Goal: Task Accomplishment & Management: Use online tool/utility

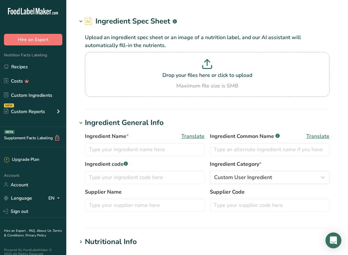
type input "Molasses"
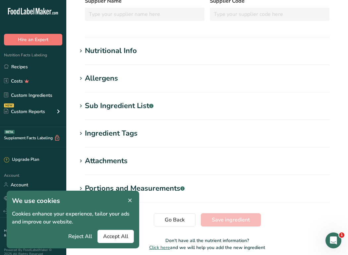
scroll to position [162, 0]
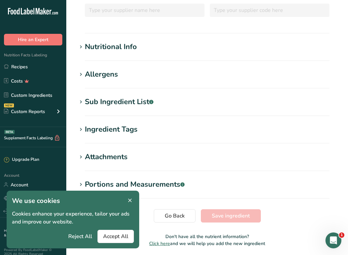
click at [116, 47] on div "Nutritional Info" at bounding box center [111, 46] width 52 height 11
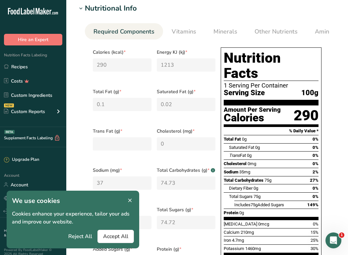
scroll to position [0, 0]
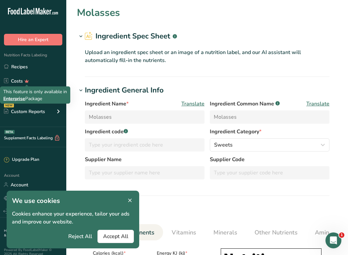
click at [49, 98] on div "This feature is only available in Enterprise Package" at bounding box center [35, 95] width 64 height 14
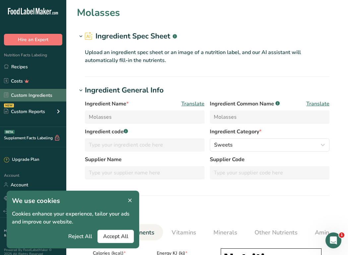
click at [42, 98] on link "Custom Ingredients" at bounding box center [33, 95] width 66 height 13
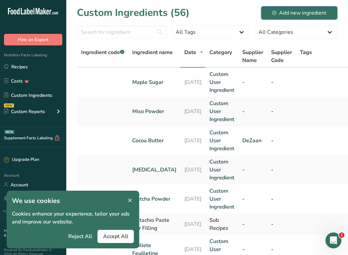
click at [301, 13] on div "Add new ingredient" at bounding box center [299, 13] width 54 height 8
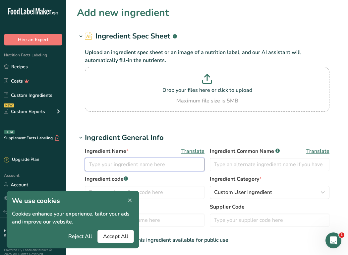
click at [113, 162] on input "text" at bounding box center [145, 164] width 120 height 13
type input "Molasses Sugar"
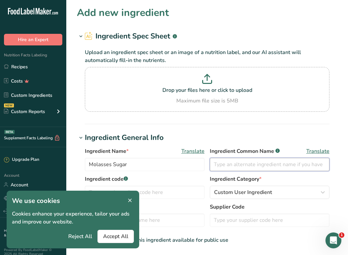
click at [251, 166] on input "text" at bounding box center [270, 164] width 120 height 13
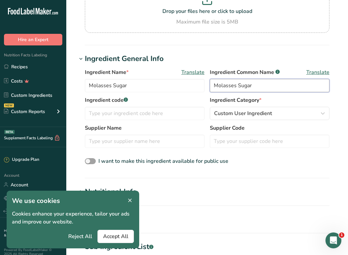
scroll to position [91, 0]
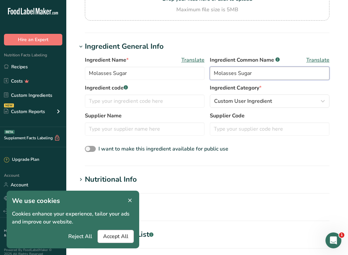
type input "Molasses Sugar"
click at [123, 234] on span "Accept All" at bounding box center [115, 236] width 25 height 8
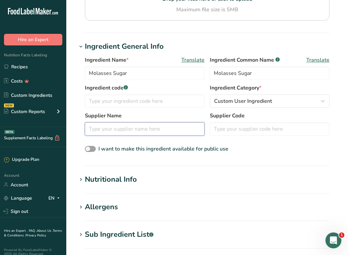
click at [119, 128] on input "text" at bounding box center [145, 128] width 120 height 13
click at [102, 130] on input "text" at bounding box center [145, 128] width 120 height 13
paste input "Billington's Molasses Sugar 500g"
drag, startPoint x: 175, startPoint y: 129, endPoint x: 117, endPoint y: 128, distance: 58.3
click at [117, 128] on input "Billington's Molasses Sugar 500g" at bounding box center [145, 128] width 120 height 13
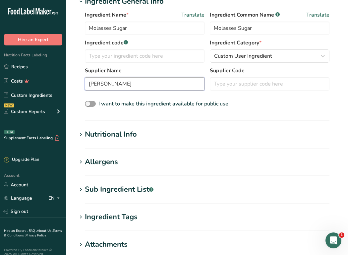
scroll to position [137, 0]
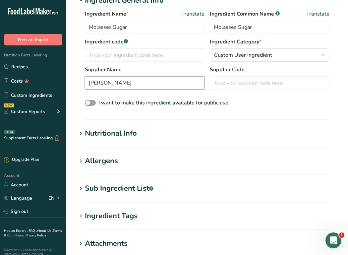
type input "Billington's"
click at [102, 131] on div "Nutritional Info" at bounding box center [111, 133] width 52 height 11
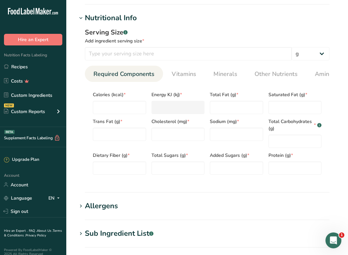
scroll to position [256, 0]
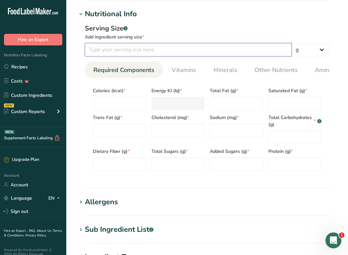
click at [113, 48] on input "number" at bounding box center [188, 49] width 207 height 13
type input "100"
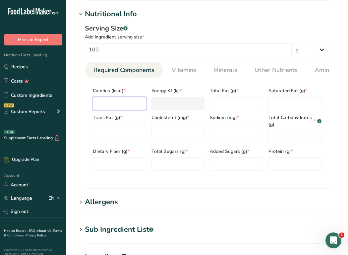
click at [115, 106] on input "number" at bounding box center [119, 103] width 53 height 13
type input "3"
type KJ "12.6"
type input "37"
type KJ "154.8"
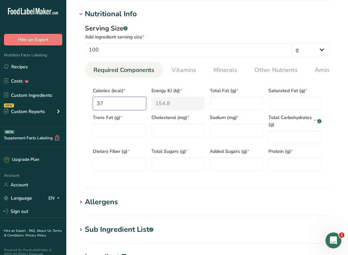
type input "379"
type KJ "1585.7"
type input "379"
click at [278, 106] on Fat "number" at bounding box center [294, 103] width 53 height 13
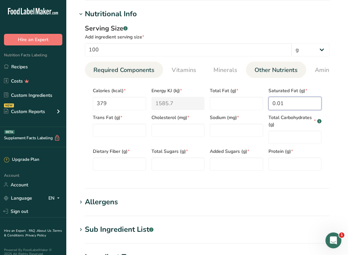
type Fat "0"
type Fat "0.1"
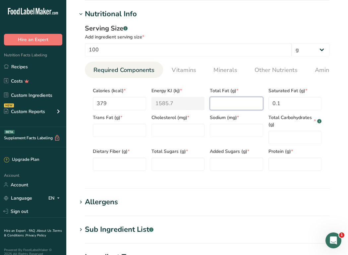
click at [226, 109] on Fat "number" at bounding box center [236, 103] width 53 height 13
type Fat "0.1"
click at [279, 140] on Carbohydrates "number" at bounding box center [294, 137] width 53 height 13
type Carbohydrates "94"
click at [179, 164] on Sugars "number" at bounding box center [177, 163] width 53 height 13
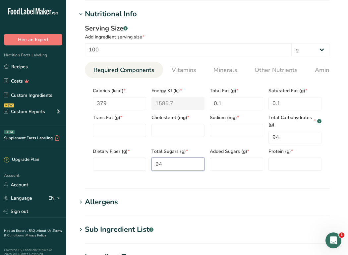
type Sugars "94"
click at [275, 169] on input "number" at bounding box center [294, 163] width 53 height 13
type input "0.7"
click at [225, 137] on input "number" at bounding box center [236, 130] width 53 height 13
type input "0.5"
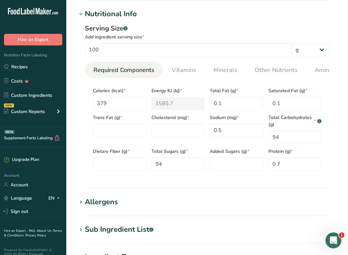
click at [199, 191] on section "Add new ingredient Ingredient Spec Sheet .a-a{fill:#347362;}.b-a{fill:#fff;} Up…" at bounding box center [207, 65] width 282 height 642
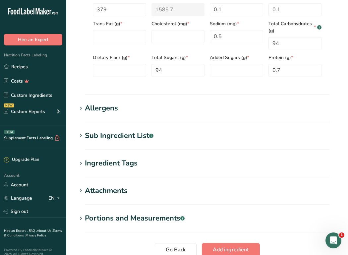
scroll to position [357, 0]
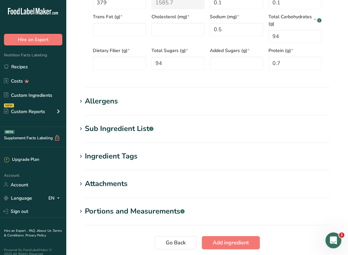
click at [95, 131] on div "Sub Ingredient List .a-a{fill:#347362;}.b-a{fill:#fff;}" at bounding box center [119, 128] width 69 height 11
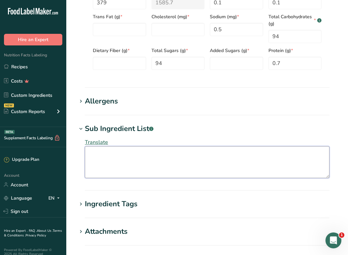
click at [95, 157] on textarea at bounding box center [207, 162] width 245 height 32
paste textarea "Unrefined Cane Sugar"
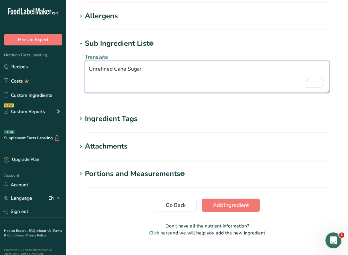
scroll to position [457, 0]
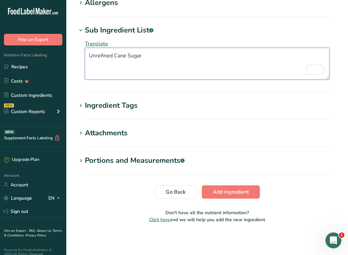
click at [92, 56] on textarea "Unrefined Cane Sugar" at bounding box center [207, 64] width 245 height 32
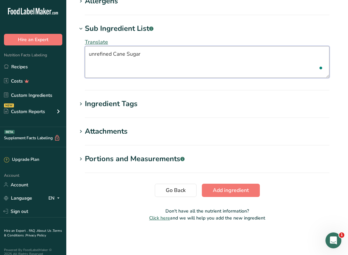
click at [116, 57] on textarea "unrefined Cane Sugar" at bounding box center [207, 62] width 245 height 32
click at [128, 56] on textarea "unrefined cane Sugar" at bounding box center [207, 62] width 245 height 32
type textarea "unrefined cane sugar"
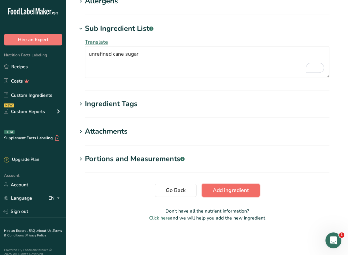
click at [232, 194] on span "Add ingredient" at bounding box center [231, 190] width 36 height 8
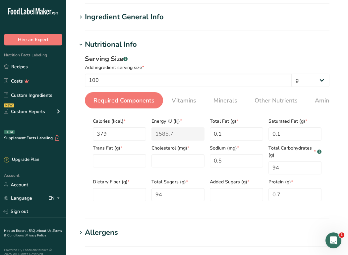
scroll to position [49, 0]
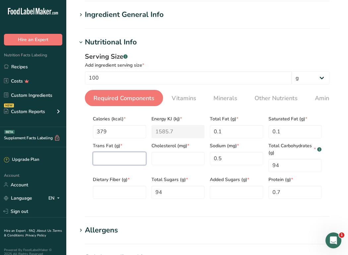
click at [127, 163] on Fat "number" at bounding box center [119, 158] width 53 height 13
type Fat "0"
click at [167, 163] on input "number" at bounding box center [177, 158] width 53 height 13
type input "0"
click at [109, 193] on Fiber "number" at bounding box center [119, 192] width 53 height 13
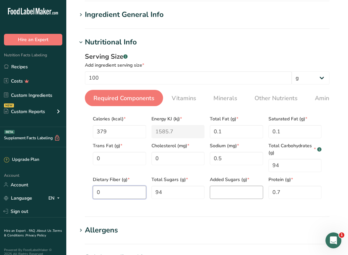
type Fiber "0"
click at [221, 194] on Sugars "number" at bounding box center [236, 192] width 53 height 13
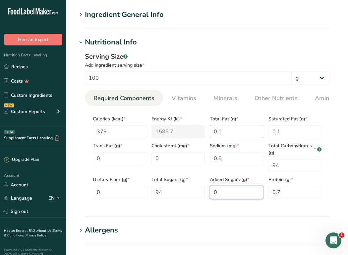
type Sugars "0"
click at [215, 136] on Fat "0.1" at bounding box center [236, 131] width 53 height 13
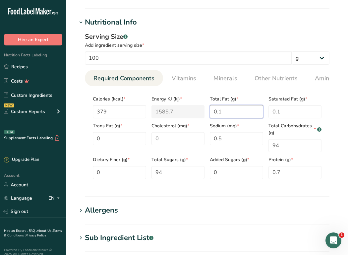
scroll to position [71, 0]
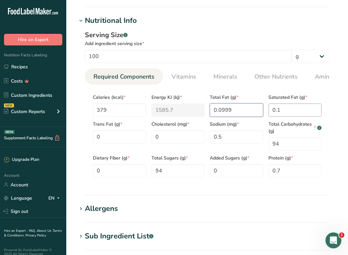
type Fat "0.0999"
click at [281, 111] on Fat "0.1" at bounding box center [294, 109] width 53 height 13
type Fat "0.0999"
click at [334, 115] on div "Serving Size .a-a{fill:#347362;}.b-a{fill:#fff;} Add ingredient serving size * …" at bounding box center [207, 106] width 260 height 160
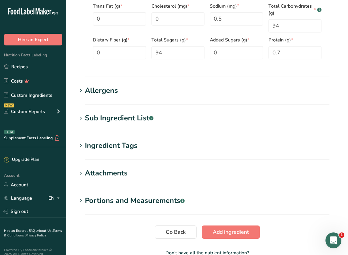
scroll to position [230, 0]
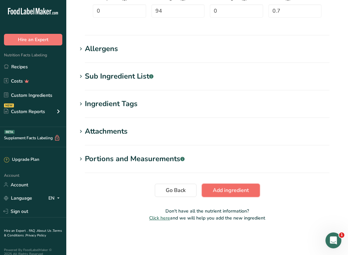
click at [231, 191] on span "Add ingredient" at bounding box center [231, 190] width 36 height 8
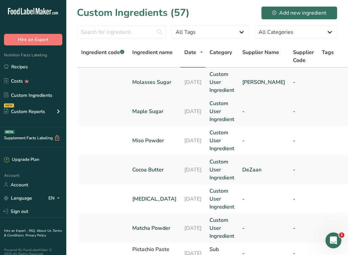
click at [127, 80] on td at bounding box center [102, 82] width 51 height 29
click at [142, 83] on link "Molasses Sugar" at bounding box center [154, 82] width 44 height 8
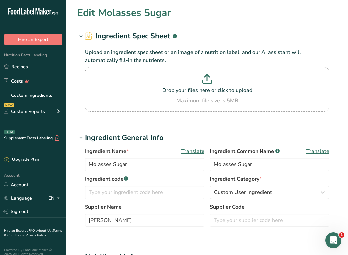
type input "379"
type KJ "1585.7"
type Fat "0.1"
type Fat "0"
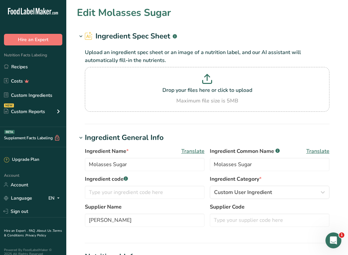
type input "0"
type input "0.5"
type Carbohydrates "94"
type Fiber "0"
type Sugars "94"
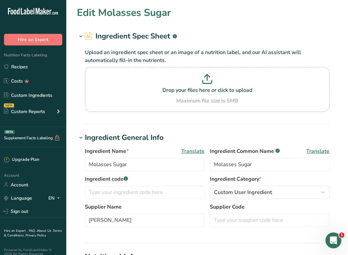
type Sugars "0"
type input "0.7"
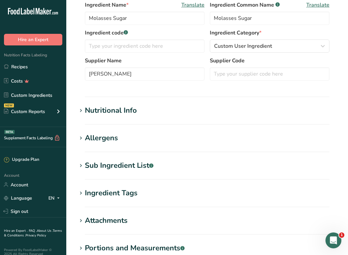
scroll to position [147, 0]
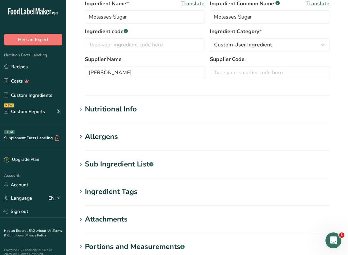
click at [134, 111] on div "Nutritional Info" at bounding box center [111, 109] width 52 height 11
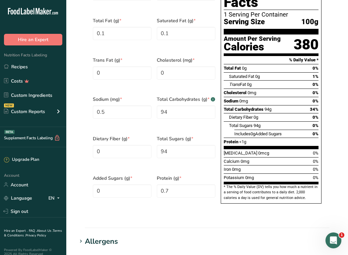
scroll to position [327, 0]
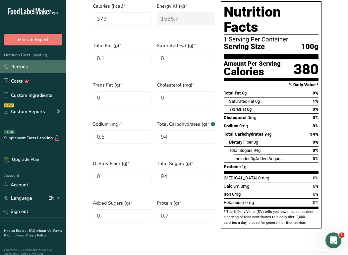
click at [26, 68] on link "Recipes" at bounding box center [33, 66] width 66 height 13
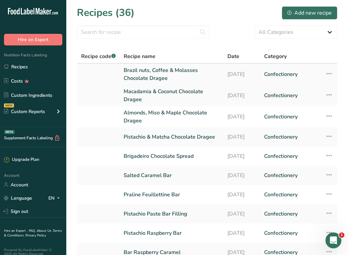
click at [140, 77] on link "Brazil nuts, Coffee & Molasses Chocolate Dragee" at bounding box center [172, 74] width 96 height 16
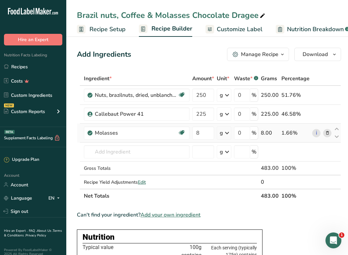
click at [325, 132] on icon at bounding box center [327, 133] width 5 height 7
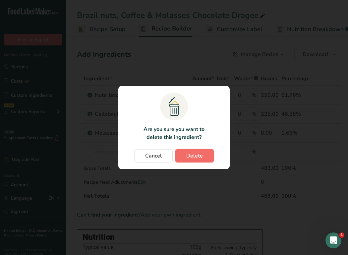
click at [193, 153] on span "Delete" at bounding box center [194, 156] width 17 height 8
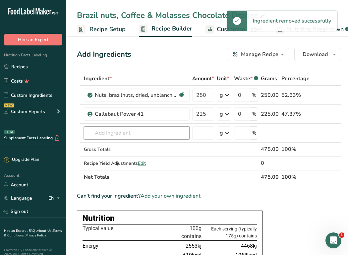
click at [106, 132] on input "text" at bounding box center [137, 132] width 106 height 13
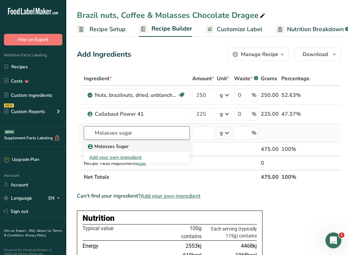
type input "Molasses sugar"
click at [106, 143] on p "Molasses Sugar" at bounding box center [108, 146] width 39 height 7
type input "Molasses Sugar"
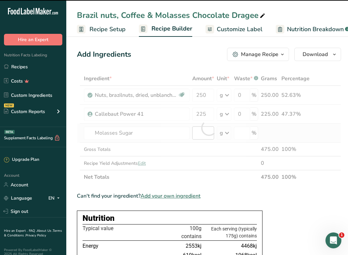
type input "0"
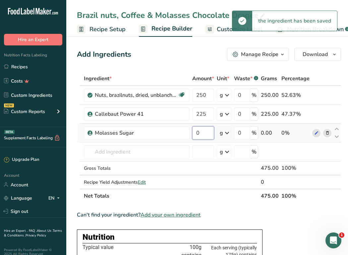
click at [207, 132] on input "0" at bounding box center [203, 132] width 22 height 13
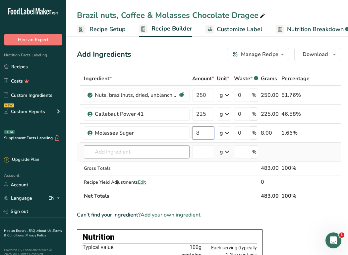
type input "8"
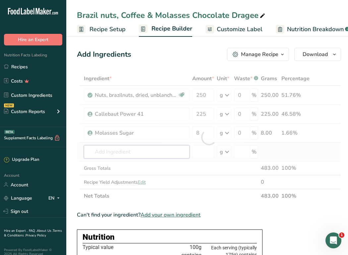
click at [132, 155] on div "Ingredient * Amount * Unit * Waste * .a-a{fill:#347362;}.b-a{fill:#fff;} Grams …" at bounding box center [209, 137] width 264 height 131
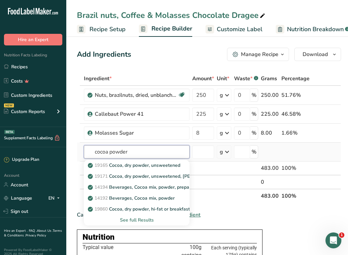
click at [95, 151] on input "cocoa powder" at bounding box center [137, 151] width 106 height 13
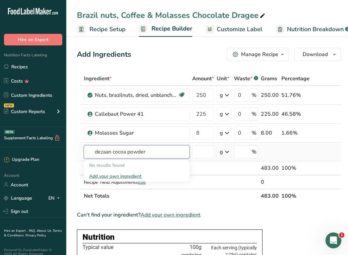
drag, startPoint x: 114, startPoint y: 153, endPoint x: 99, endPoint y: 153, distance: 14.9
click at [99, 153] on input "dezaan cocoa powder" at bounding box center [137, 151] width 106 height 13
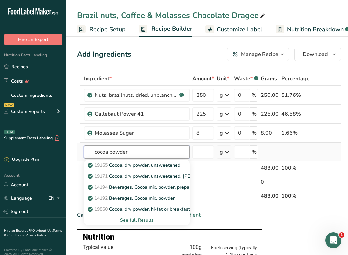
type input "cocoa powder"
click at [131, 218] on div "See full Results" at bounding box center [136, 219] width 95 height 7
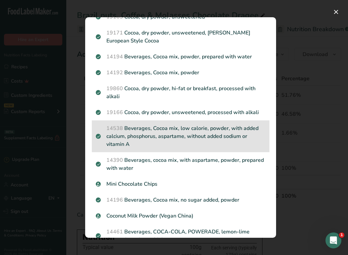
scroll to position [45, 0]
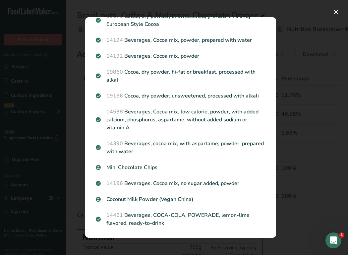
click at [311, 176] on div "Search results modal" at bounding box center [174, 127] width 348 height 255
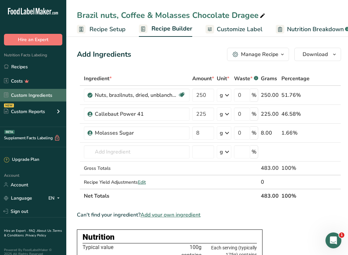
click at [39, 95] on link "Custom Ingredients" at bounding box center [33, 95] width 66 height 13
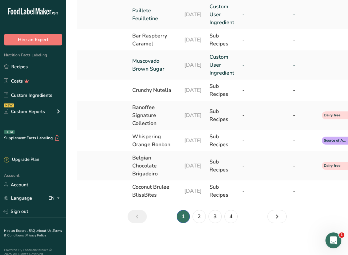
scroll to position [296, 0]
click at [203, 219] on link "2" at bounding box center [199, 216] width 13 height 13
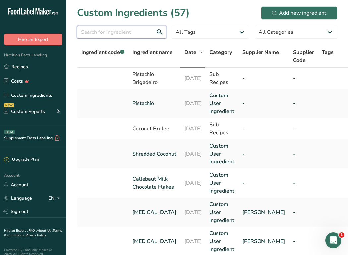
click at [115, 32] on input "text" at bounding box center [121, 32] width 89 height 13
type input "cocoa"
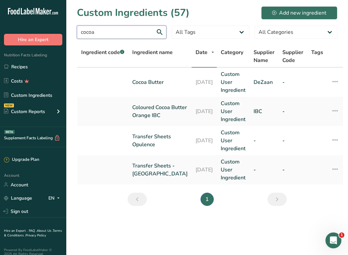
drag, startPoint x: 109, startPoint y: 29, endPoint x: 75, endPoint y: 29, distance: 34.5
click at [75, 29] on section "Custom Ingredients (57) Add new ingredient cocoa All Tags Source of Antioxidant…" at bounding box center [207, 108] width 282 height 216
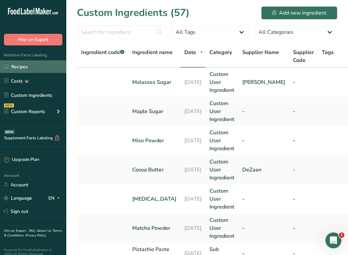
click at [28, 68] on link "Recipes" at bounding box center [33, 66] width 66 height 13
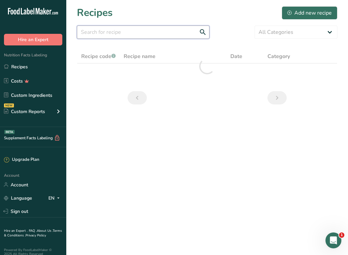
click at [99, 33] on input "text" at bounding box center [143, 32] width 133 height 13
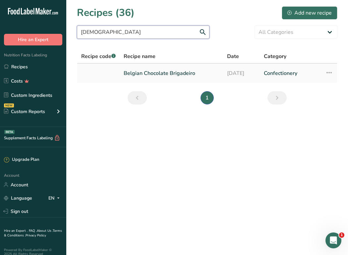
type input "belgian"
click at [146, 77] on link "Belgian Chocolate Brigadeiro" at bounding box center [171, 73] width 95 height 14
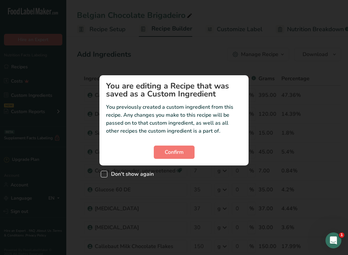
click at [107, 173] on span "Custom ingredient modal" at bounding box center [104, 174] width 7 height 7
click at [105, 173] on input "Don't show again" at bounding box center [103, 174] width 4 height 4
checkbox input "true"
click at [167, 154] on span "Confirm" at bounding box center [174, 152] width 19 height 8
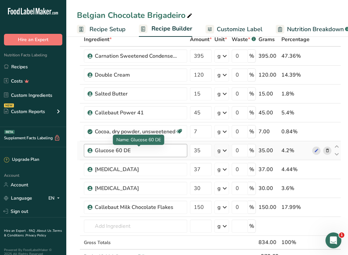
scroll to position [41, 0]
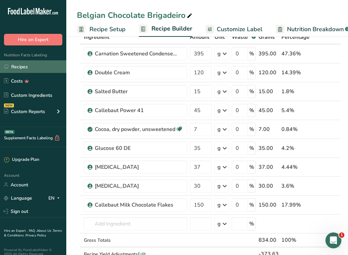
click at [22, 68] on link "Recipes" at bounding box center [33, 66] width 66 height 13
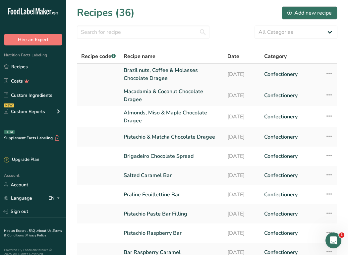
click at [149, 78] on link "Brazil nuts, Coffee & Molasses Chocolate Dragee" at bounding box center [172, 74] width 96 height 16
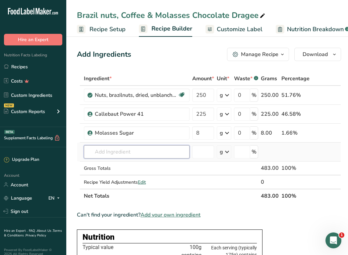
click at [104, 152] on input "text" at bounding box center [137, 151] width 106 height 13
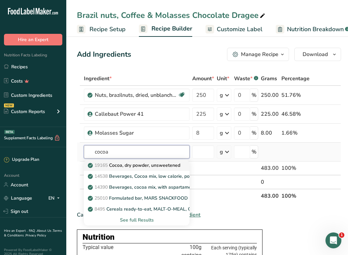
type input "cocoa"
click at [121, 164] on p "19165 Cocoa, dry powder, unsweetened" at bounding box center [134, 165] width 91 height 7
type input "Cocoa, dry powder, unsweetened"
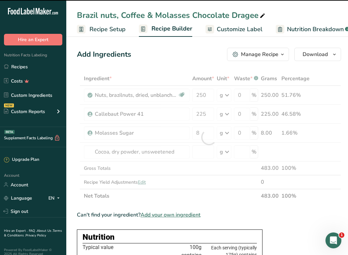
type input "0"
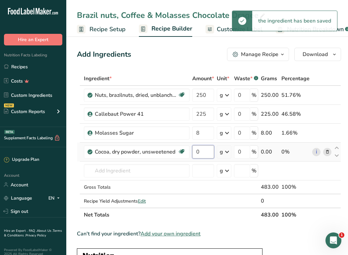
click at [205, 152] on input "0" at bounding box center [203, 151] width 22 height 13
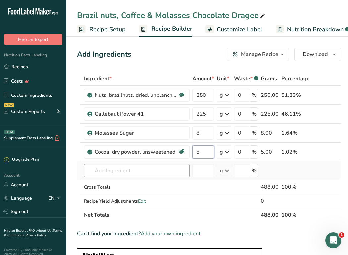
type input "5"
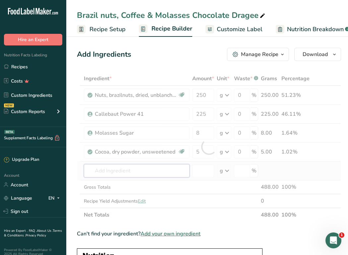
click at [121, 172] on div "Ingredient * Amount * Unit * Waste * .a-a{fill:#347362;}.b-a{fill:#fff;} Grams …" at bounding box center [209, 147] width 264 height 150
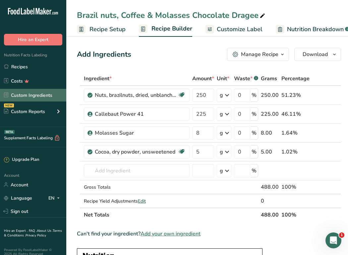
click at [40, 94] on link "Custom Ingredients" at bounding box center [33, 95] width 66 height 13
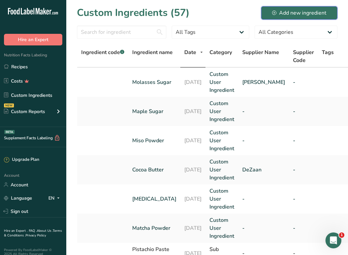
click at [290, 16] on div "Add new ingredient" at bounding box center [299, 13] width 54 height 8
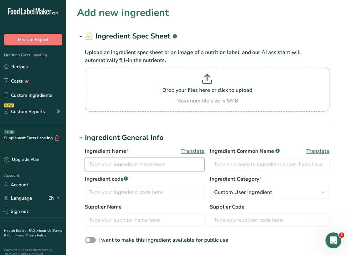
click at [116, 165] on input "text" at bounding box center [145, 164] width 120 height 13
type input "Instant Coffee"
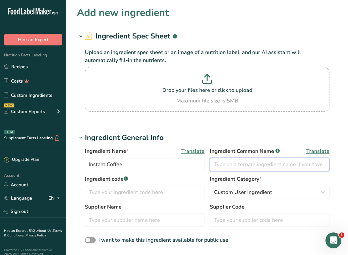
click at [237, 169] on input "text" at bounding box center [270, 164] width 120 height 13
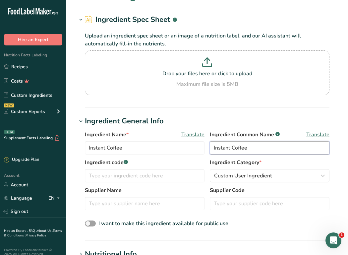
scroll to position [24, 0]
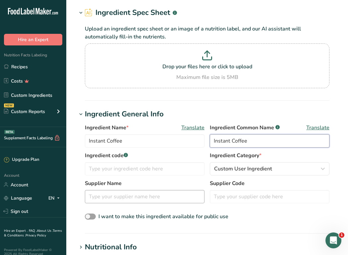
type input "Instant Coffee"
click at [150, 192] on input "text" at bounding box center [145, 196] width 120 height 13
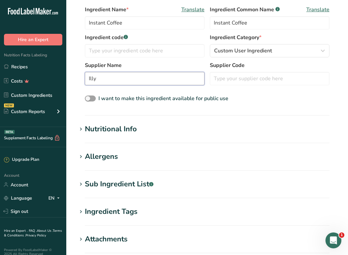
scroll to position [142, 0]
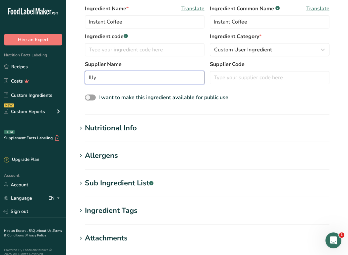
type input "Illy"
click at [104, 182] on div "Sub Ingredient List .a-a{fill:#347362;}.b-a{fill:#fff;}" at bounding box center [119, 183] width 69 height 11
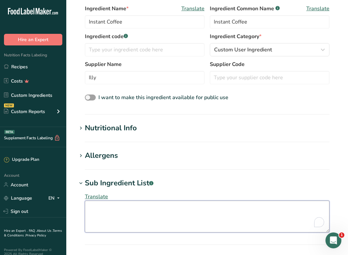
click at [92, 206] on textarea "To enrich screen reader interactions, please activate Accessibility in Grammarl…" at bounding box center [207, 216] width 245 height 32
paste textarea "Arabica instant coffee, Arabica ground coffee (3%)"
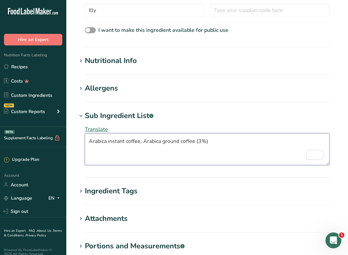
scroll to position [210, 0]
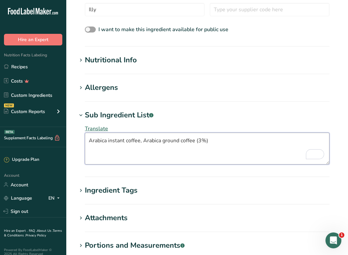
type textarea "Arabica instant coffee, Arabica ground coffee (3%)"
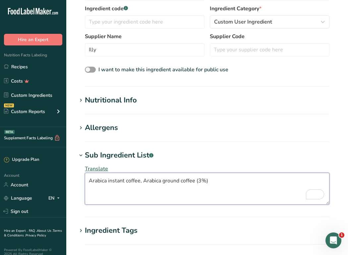
scroll to position [169, 0]
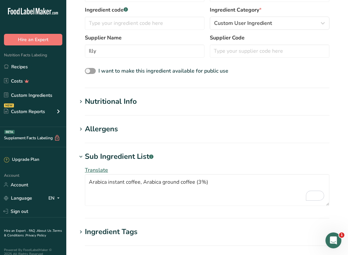
click at [103, 97] on div "Nutritional Info" at bounding box center [111, 101] width 52 height 11
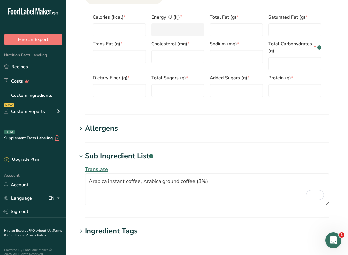
scroll to position [332, 0]
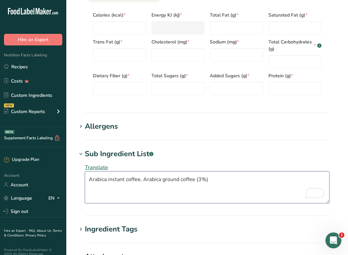
click at [125, 181] on textarea "Arabica instant coffee, Arabica ground coffee (3%)" at bounding box center [207, 187] width 245 height 32
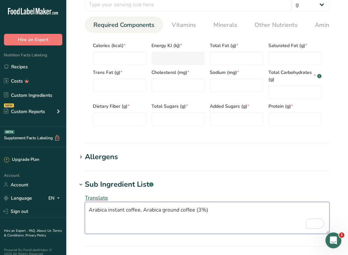
scroll to position [301, 0]
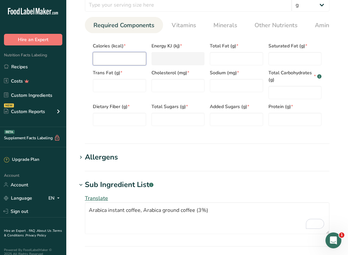
click at [118, 60] on input "number" at bounding box center [119, 58] width 53 height 13
type input "0"
type KJ "0"
type input "0"
click at [219, 62] on Fat "number" at bounding box center [236, 58] width 53 height 13
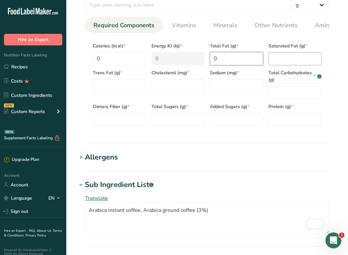
type Fat "0"
click at [296, 60] on Fat "number" at bounding box center [294, 58] width 53 height 13
type Fat "0"
click at [276, 99] on Carbohydrates "number" at bounding box center [294, 92] width 53 height 13
type Carbohydrates "0"
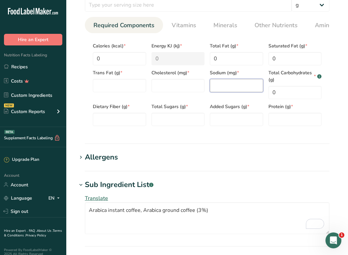
click at [236, 90] on input "number" at bounding box center [236, 85] width 53 height 13
type input "0"
click at [174, 86] on input "number" at bounding box center [177, 85] width 53 height 13
type input "0"
click at [115, 91] on Fat "number" at bounding box center [119, 85] width 53 height 13
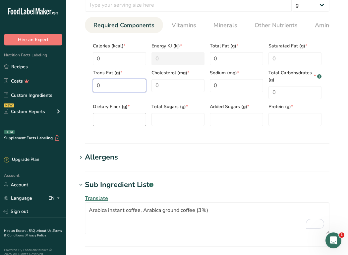
type Fat "0"
click at [113, 125] on Fiber "number" at bounding box center [119, 119] width 53 height 13
type Fiber "0"
click at [198, 119] on Sugars "number" at bounding box center [177, 119] width 53 height 13
type Sugars "0"
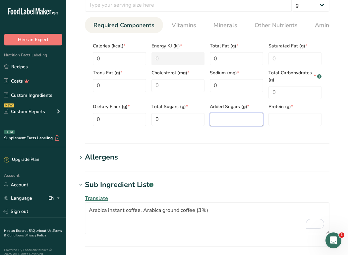
click at [247, 120] on Sugars "number" at bounding box center [236, 119] width 53 height 13
type Sugars "0"
click at [291, 123] on input "number" at bounding box center [294, 119] width 53 height 13
type input "0"
click at [260, 142] on section "Nutritional Info Serving Size .a-a{fill:#347362;}.b-a{fill:#fff;} Add ingredien…" at bounding box center [207, 54] width 260 height 180
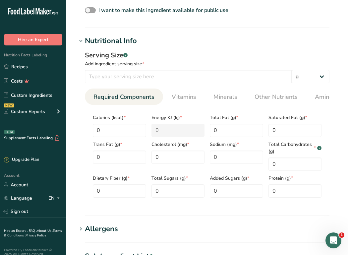
scroll to position [231, 0]
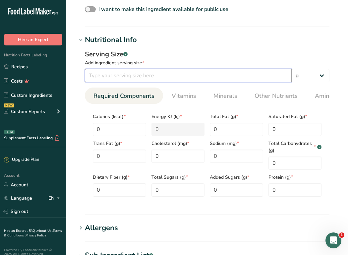
click at [163, 75] on input "number" at bounding box center [188, 75] width 207 height 13
drag, startPoint x: 117, startPoint y: 79, endPoint x: 84, endPoint y: 79, distance: 32.8
click at [84, 79] on div "Serving Size .a-a{fill:#347362;}.b-a{fill:#fff;} Add ingredient serving size * …" at bounding box center [207, 125] width 260 height 160
type input "100"
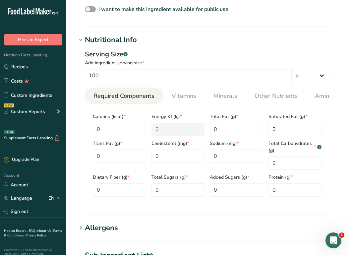
click at [217, 47] on div "Serving Size .a-a{fill:#347362;}.b-a{fill:#fff;} Add ingredient serving size * …" at bounding box center [207, 125] width 260 height 160
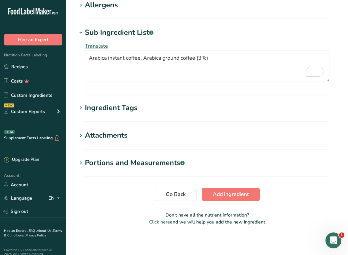
scroll to position [457, 0]
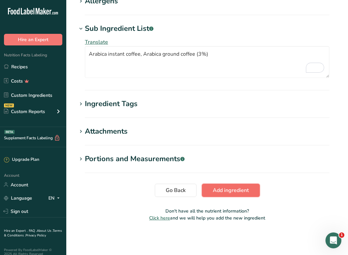
click at [233, 194] on span "Add ingredient" at bounding box center [231, 190] width 36 height 8
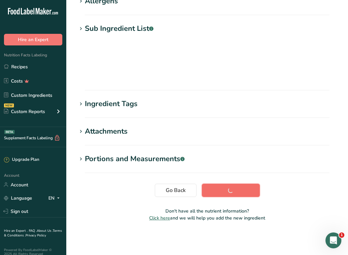
scroll to position [68, 0]
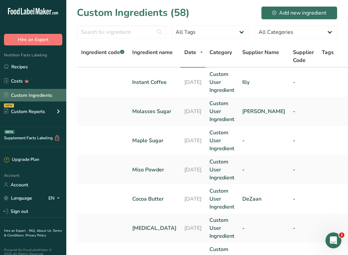
click at [41, 95] on link "Custom Ingredients" at bounding box center [33, 95] width 66 height 13
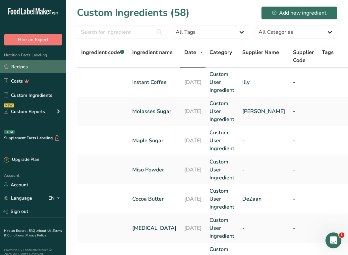
click at [22, 66] on link "Recipes" at bounding box center [33, 66] width 66 height 13
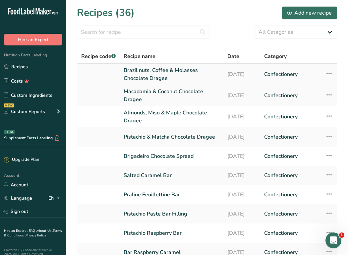
click at [153, 76] on link "Brazil nuts, Coffee & Molasses Chocolate Dragee" at bounding box center [172, 74] width 96 height 16
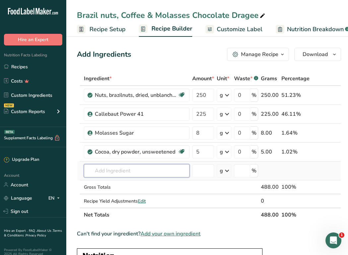
click at [125, 170] on input "text" at bounding box center [137, 170] width 106 height 13
type input "i"
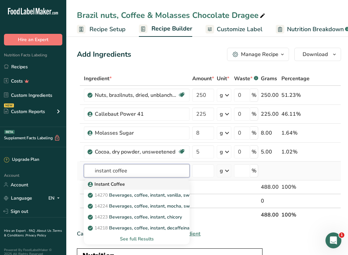
type input "instant coffee"
click at [128, 184] on div "Instant Coffee" at bounding box center [131, 184] width 85 height 7
type input "Instant Coffee"
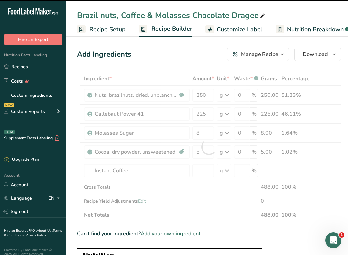
type input "0"
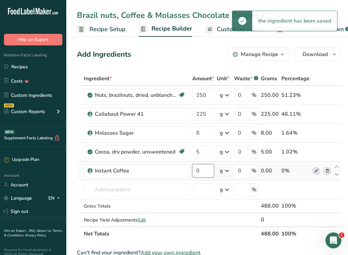
click at [207, 173] on input "0" at bounding box center [203, 170] width 22 height 13
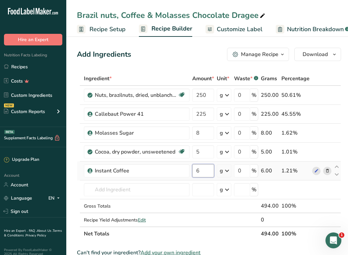
type input "6"
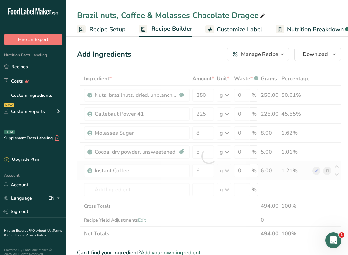
click at [227, 172] on div "Ingredient * Amount * Unit * Waste * .a-a{fill:#347362;}.b-a{fill:#fff;} Grams …" at bounding box center [209, 156] width 264 height 169
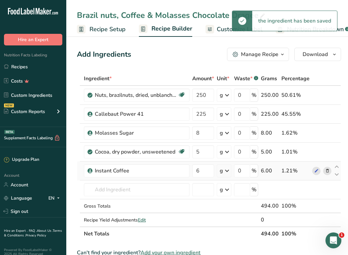
click at [227, 172] on icon at bounding box center [227, 171] width 8 height 12
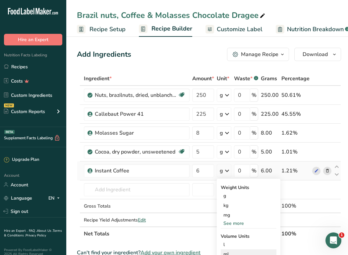
click at [230, 252] on div "mL" at bounding box center [248, 254] width 50 height 7
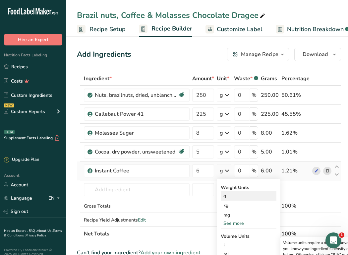
click at [229, 194] on div "g" at bounding box center [249, 196] width 56 height 10
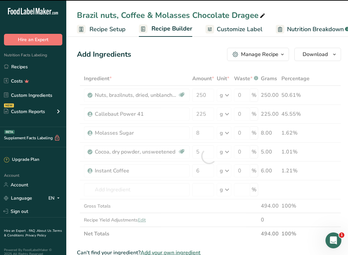
click at [134, 186] on div at bounding box center [209, 156] width 264 height 169
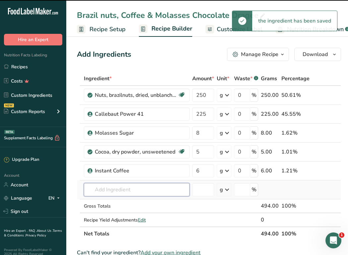
click at [120, 193] on input "text" at bounding box center [137, 189] width 106 height 13
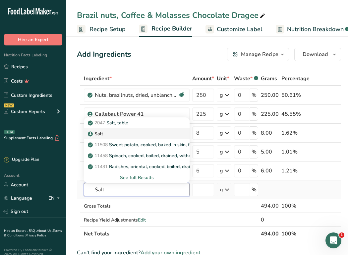
type input "Salt"
click at [111, 131] on div "Salt" at bounding box center [131, 133] width 85 height 7
type input "Salt"
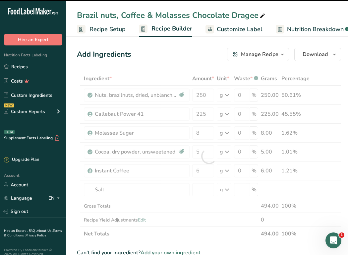
type input "0"
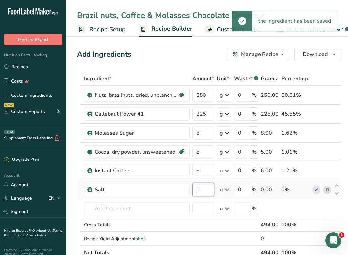
click at [204, 189] on input "0" at bounding box center [203, 189] width 22 height 13
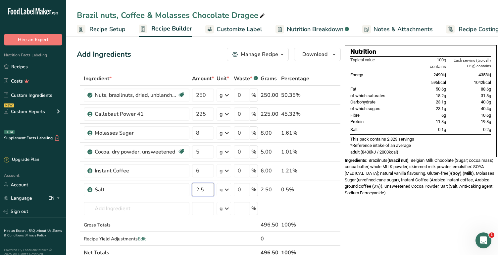
type input "2.5"
click at [240, 29] on span "Customize Label" at bounding box center [240, 29] width 46 height 9
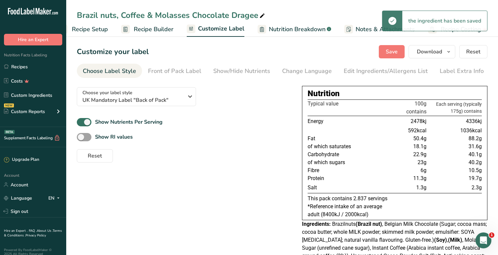
scroll to position [28, 0]
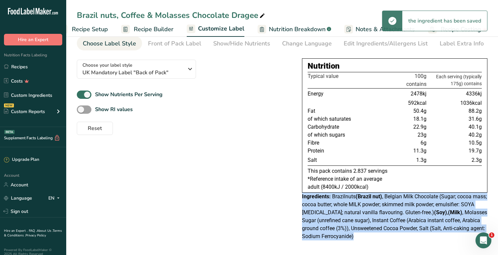
drag, startPoint x: 357, startPoint y: 234, endPoint x: 303, endPoint y: 195, distance: 66.3
click at [303, 195] on div "Ingredients: Brazilnuts (Brazil nut) , Belgian Milk Chocolate (Sugar; cocoa mas…" at bounding box center [395, 217] width 186 height 48
copy div "Ingredients: Brazilnuts (Brazil nut) , Belgian Milk Chocolate (Sugar; cocoa mas…"
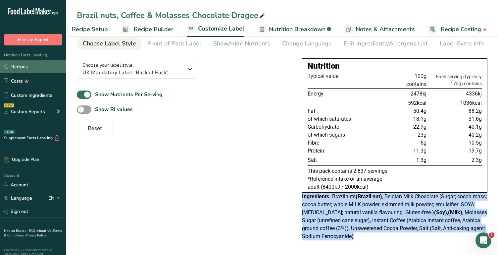
click at [20, 67] on link "Recipes" at bounding box center [33, 66] width 66 height 13
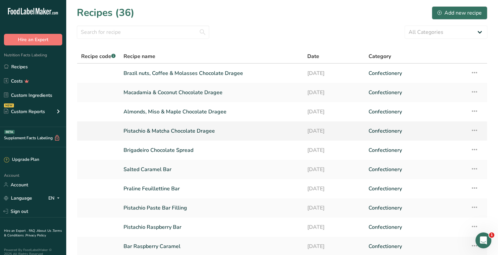
click at [172, 133] on link "Pistachio & Matcha Chocolate Dragee" at bounding box center [212, 131] width 176 height 14
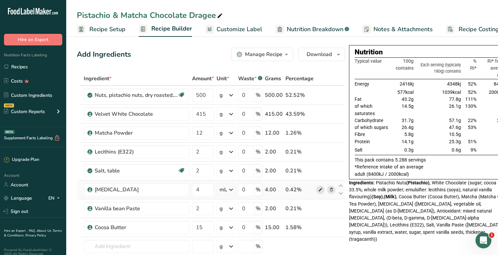
click at [317, 190] on span at bounding box center [321, 190] width 8 height 8
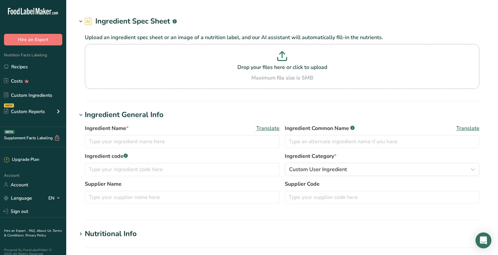
type input "Vitamin E"
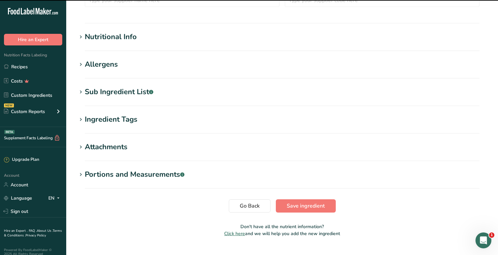
scroll to position [226, 0]
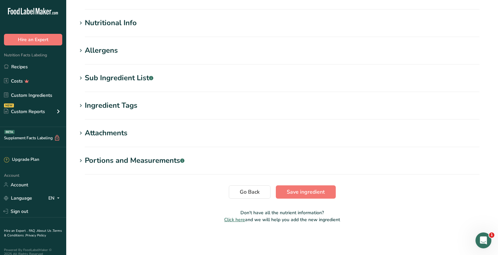
click at [82, 78] on icon at bounding box center [81, 78] width 6 height 9
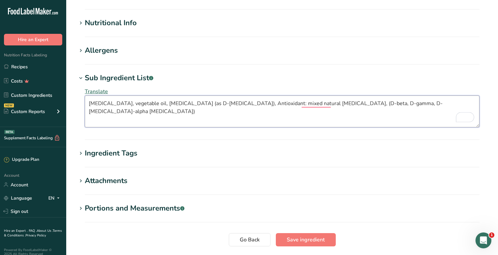
drag, startPoint x: 179, startPoint y: 104, endPoint x: 234, endPoint y: 103, distance: 55.7
click at [234, 103] on textarea "safflower oil, vegetable oil, Vitamin E (as D-alpha tocopherol), Antioxidant: m…" at bounding box center [282, 111] width 395 height 32
click at [156, 104] on textarea "safflower oil, vegetable oil, Vitamin E, Antioxidant: mixed natural tocopherols…" at bounding box center [282, 111] width 395 height 32
click at [182, 103] on textarea "safflower oil, vegetable oil, vitamin E, Antioxidant: mixed natural tocopherols…" at bounding box center [282, 111] width 395 height 32
drag, startPoint x: 270, startPoint y: 103, endPoint x: 393, endPoint y: 104, distance: 123.0
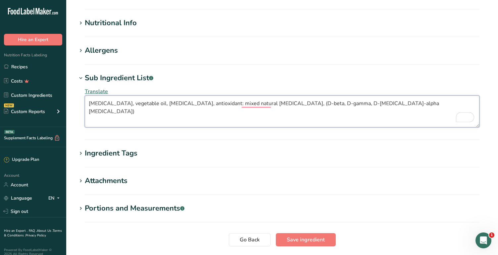
click at [393, 104] on textarea "safflower oil, vegetable oil, vitamin E, antioxidant: mixed natural tocopherols…" at bounding box center [282, 111] width 395 height 32
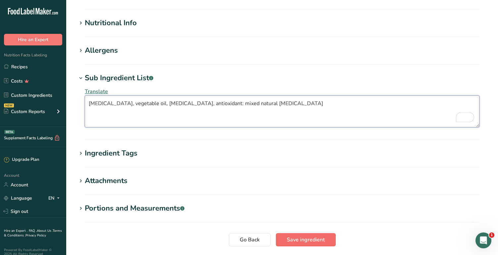
type textarea "safflower oil, vegetable oil, vitamin E, antioxidant: mixed natural tocopherols"
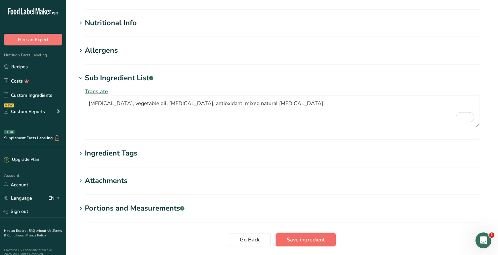
click at [308, 238] on span "Save ingredient" at bounding box center [306, 240] width 38 height 8
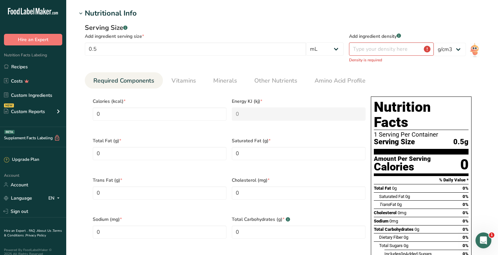
scroll to position [243, 0]
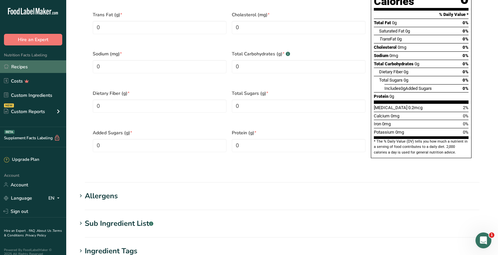
click at [28, 70] on link "Recipes" at bounding box center [33, 66] width 66 height 13
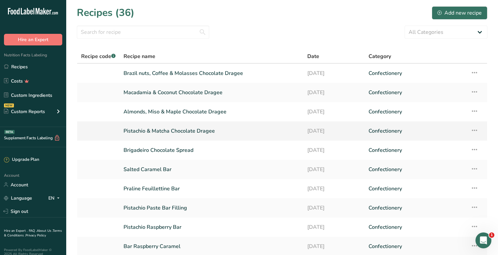
click at [158, 129] on link "Pistachio & Matcha Chocolate Dragee" at bounding box center [212, 131] width 176 height 14
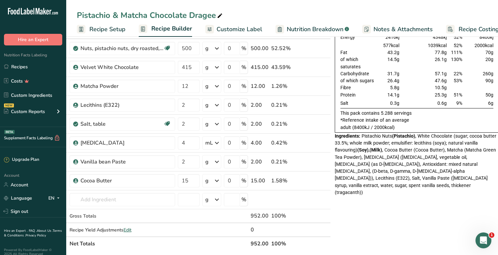
scroll to position [51, 0]
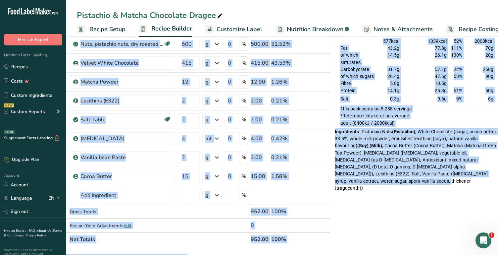
drag, startPoint x: 484, startPoint y: 167, endPoint x: 334, endPoint y: 126, distance: 155.1
click at [335, 128] on div "Ingredients: Pistachio Nuts (Pistachio) , White Chocolate (sugar; cocoa butter …" at bounding box center [417, 159] width 164 height 63
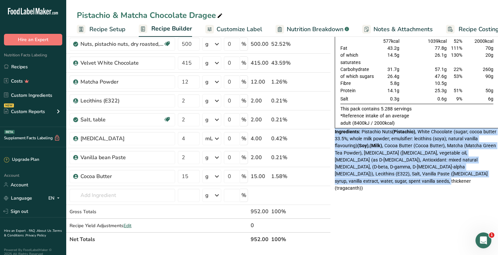
click at [336, 130] on span "Pistachio Nuts (Pistachio) , White Chocolate (sugar; cocoa butter 33.5%; whole …" at bounding box center [416, 160] width 162 height 62
drag, startPoint x: 361, startPoint y: 124, endPoint x: 482, endPoint y: 169, distance: 129.2
click at [482, 169] on div "Ingredients: Pistachio Nuts (Pistachio) , White Chocolate (sugar; cocoa butter …" at bounding box center [417, 159] width 164 height 63
copy span "Pistachio Nuts (Pistachio) , White Chocolate (sugar; cocoa butter 33.5%; whole …"
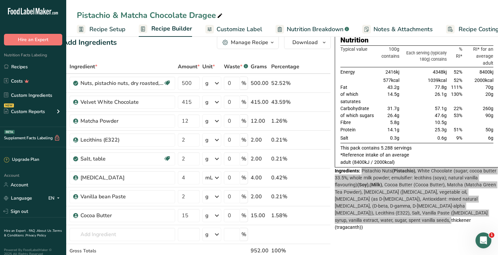
scroll to position [6, 0]
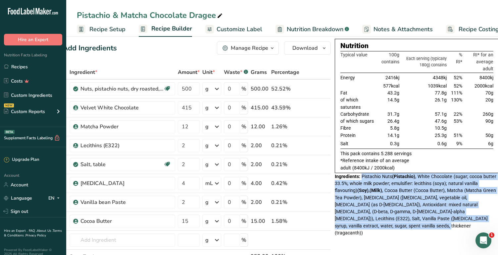
click at [252, 29] on span "Customize Label" at bounding box center [240, 29] width 46 height 9
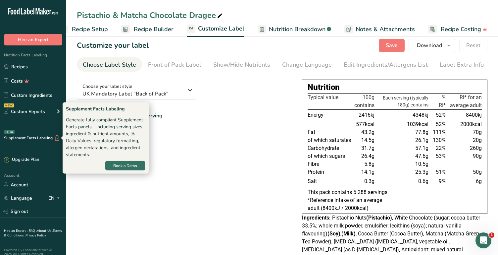
click at [207, 140] on div "Show Nutrients Per Serving Show RI values Reset" at bounding box center [184, 133] width 215 height 46
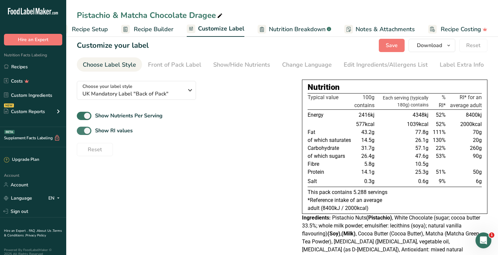
click at [84, 128] on span at bounding box center [84, 131] width 15 height 8
click at [81, 129] on input "Show RI values" at bounding box center [79, 131] width 4 height 4
checkbox input "false"
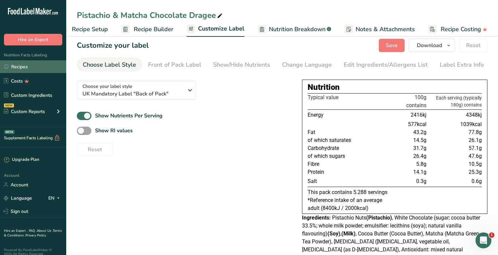
click at [25, 65] on link "Recipes" at bounding box center [33, 66] width 66 height 13
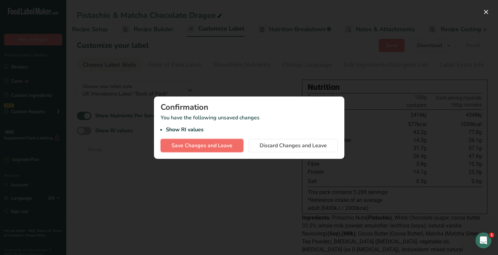
click at [216, 146] on span "Save Changes and Leave" at bounding box center [202, 146] width 61 height 8
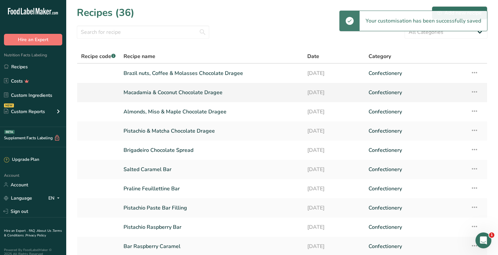
click at [160, 93] on link "Macadamia & Coconut Chocolate Dragee" at bounding box center [212, 92] width 176 height 14
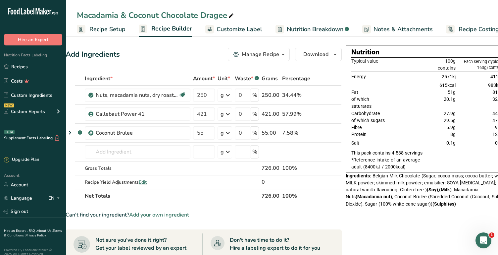
scroll to position [0, 22]
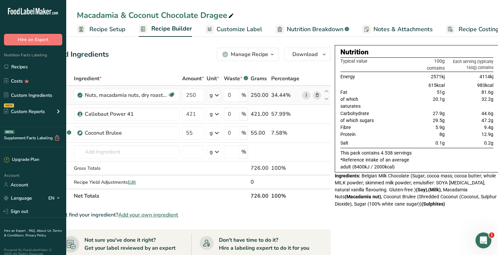
click at [305, 92] on link "i" at bounding box center [306, 95] width 8 height 8
click at [304, 116] on icon at bounding box center [306, 114] width 5 height 7
click at [304, 134] on icon at bounding box center [306, 133] width 5 height 7
click at [306, 133] on icon at bounding box center [306, 133] width 5 height 7
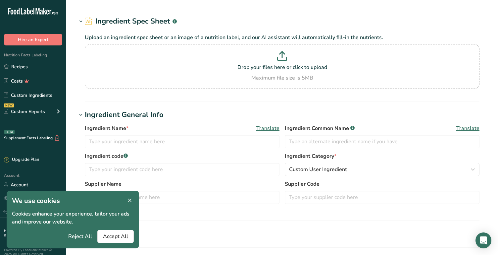
type input "Nuts, macadamia nuts, dry roasted, without salt added"
type input "Macadamia Nuts"
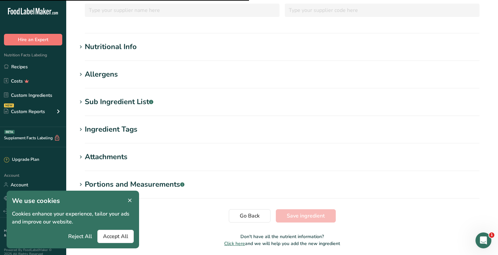
scroll to position [176, 0]
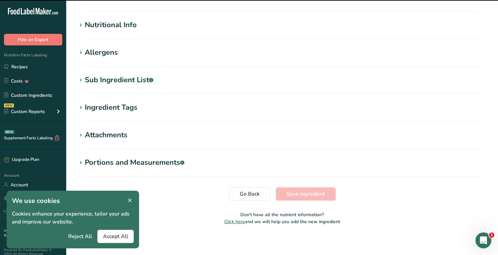
click at [119, 29] on div "Nutritional Info" at bounding box center [111, 25] width 52 height 11
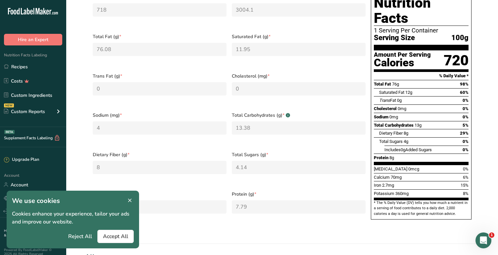
scroll to position [241, 0]
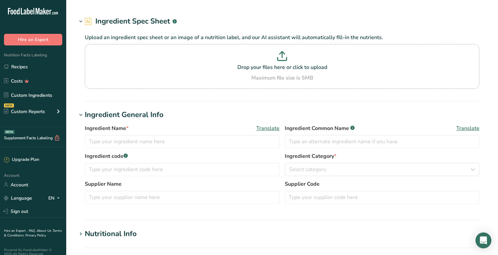
type input "Callebaut Power 41"
type input "Belgian Milk Chocolate"
type input "100"
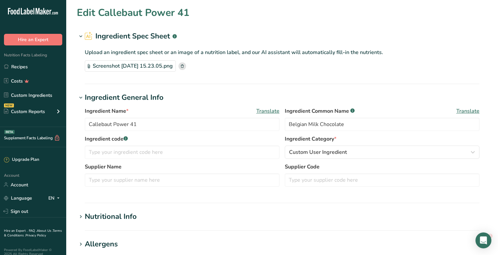
type input "556"
type KJ "2326.3"
type Fat "36.3"
type Fat "21.8"
type Fat "0.3"
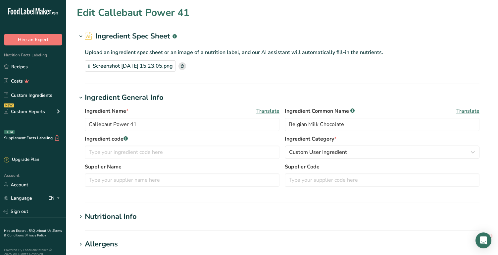
type input "14.6"
type input "78.5"
type Carbohydrates "46.2"
type Fiber "4.1"
type Sugars "44.7"
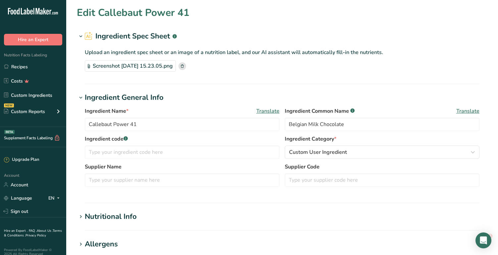
type Sugars "0"
type input "8.5"
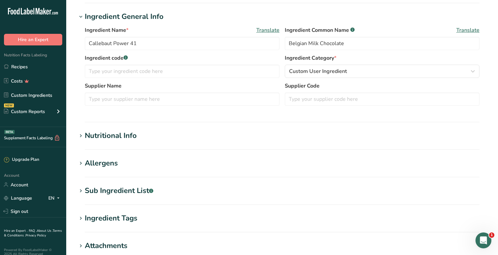
scroll to position [99, 0]
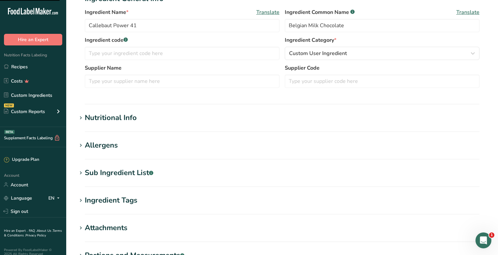
click at [118, 121] on div "Nutritional Info" at bounding box center [111, 117] width 52 height 11
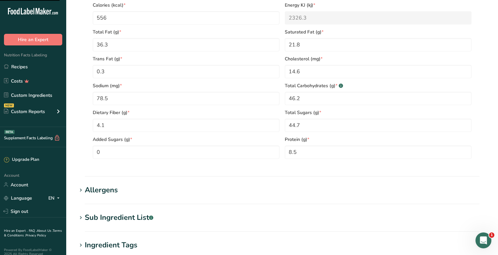
scroll to position [289, 0]
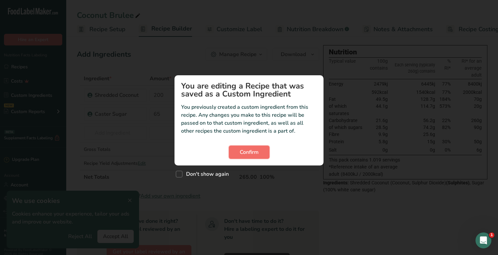
click at [265, 146] on button "Confirm" at bounding box center [249, 151] width 41 height 13
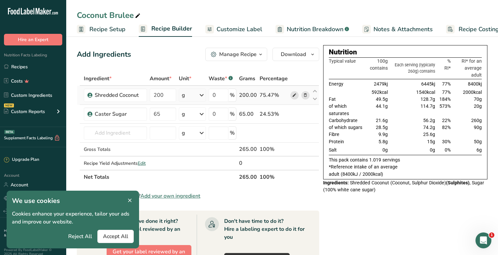
click at [296, 97] on icon at bounding box center [294, 95] width 5 height 7
click at [293, 114] on icon at bounding box center [294, 114] width 5 height 7
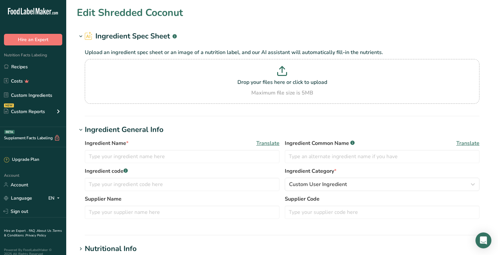
type input "Shredded Coconut"
type input "100"
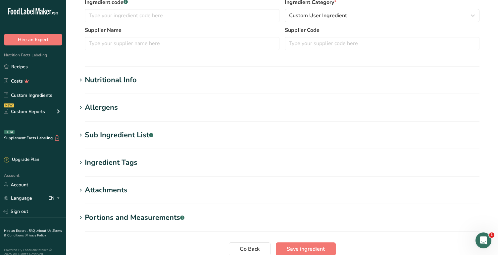
scroll to position [179, 0]
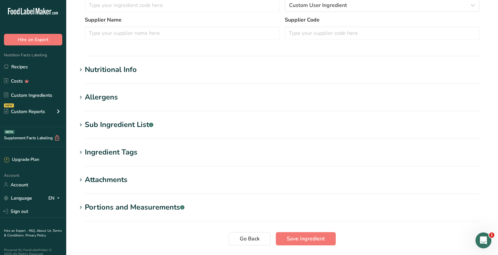
click at [120, 74] on div "Nutritional Info" at bounding box center [111, 69] width 52 height 11
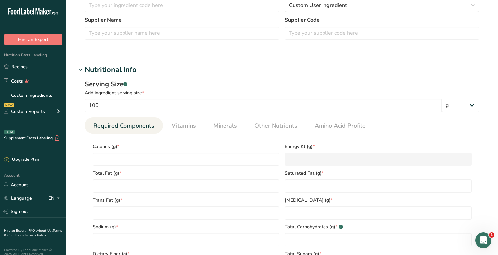
type input "655"
type KJ "2740.5"
type Fat "65.4"
type Fat "58.4"
type Fat "0"
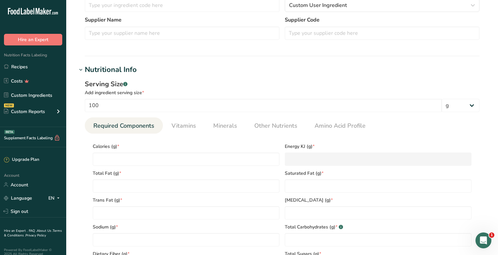
type input "0"
type input "6"
type Carbohydrates "9.2"
type Fiber "12.9"
type Sugars "5.3"
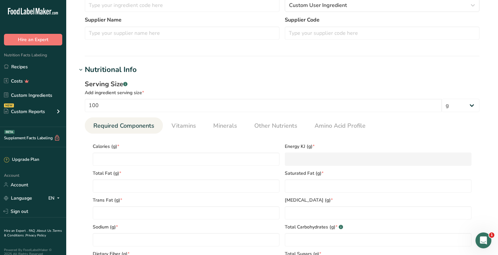
type Sugars "0"
type input "7.5"
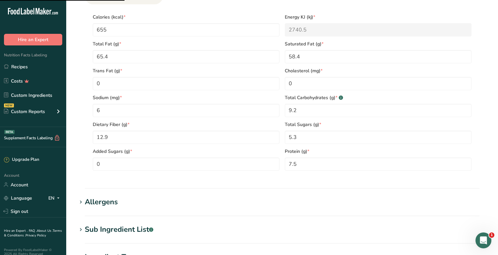
scroll to position [310, 0]
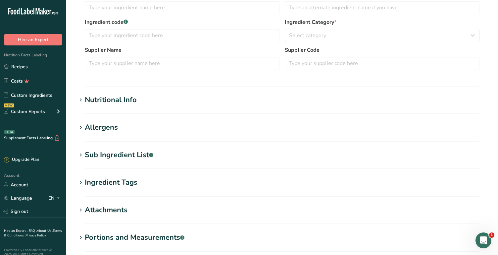
scroll to position [141, 0]
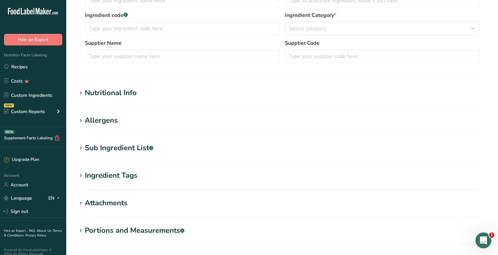
click at [126, 97] on div "Nutritional Info" at bounding box center [111, 92] width 52 height 11
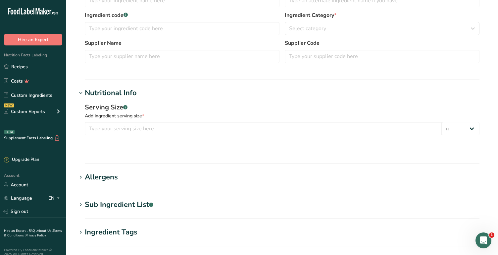
type input "Caster Sugar"
type input "Sugar"
type input "100"
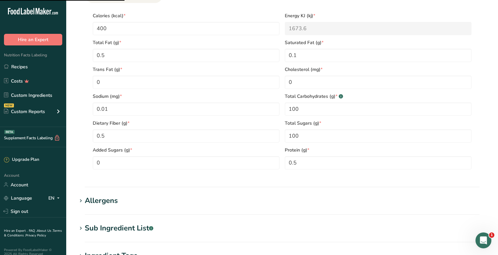
scroll to position [310, 0]
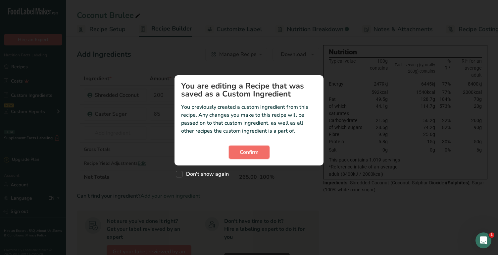
click at [256, 147] on button "Confirm" at bounding box center [249, 151] width 41 height 13
